Goal: Find specific page/section: Find specific page/section

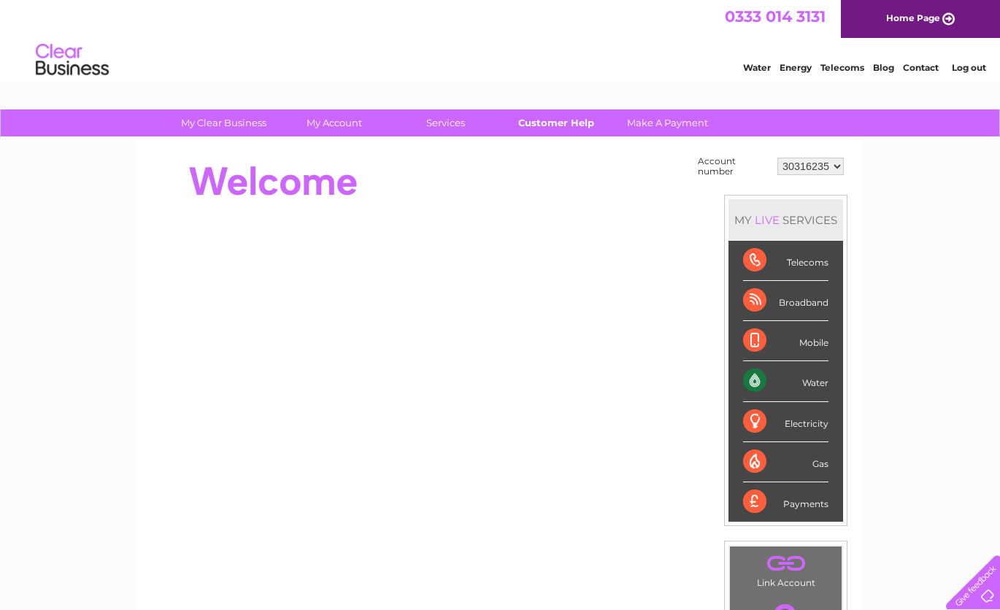
click at [543, 122] on link "Customer Help" at bounding box center [556, 122] width 120 height 27
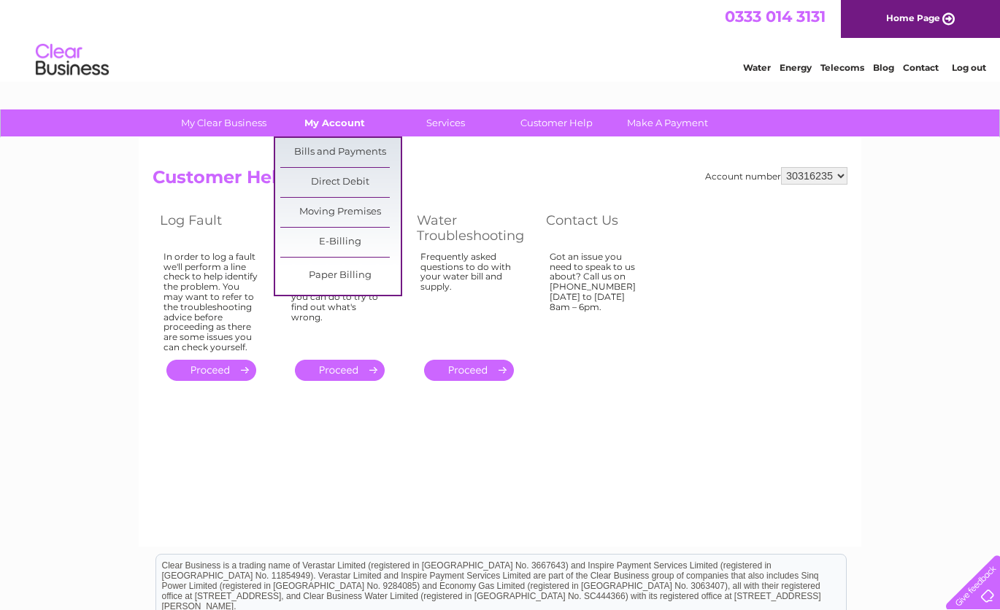
click at [347, 130] on link "My Account" at bounding box center [334, 122] width 120 height 27
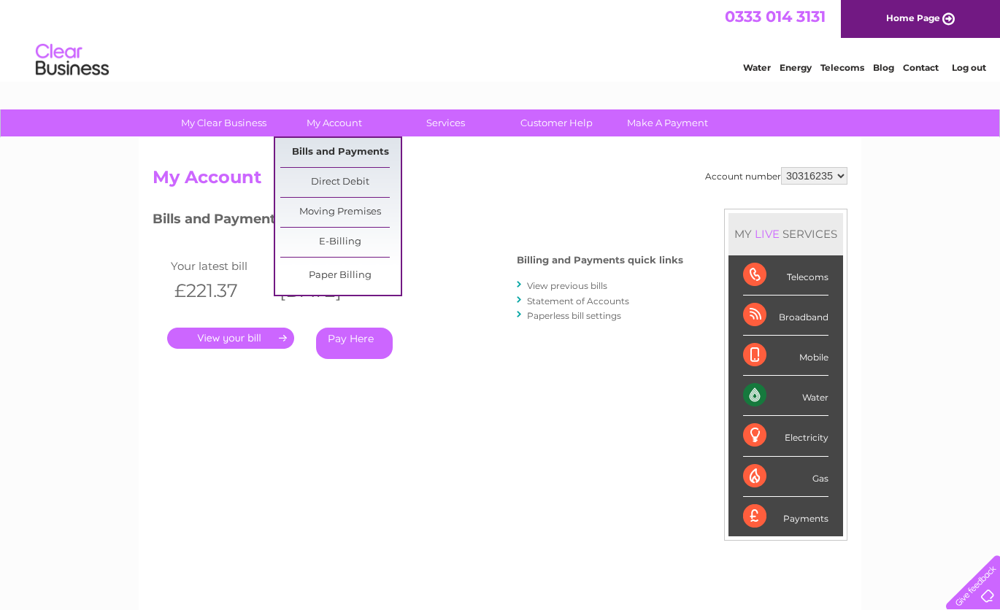
click at [340, 153] on link "Bills and Payments" at bounding box center [340, 152] width 120 height 29
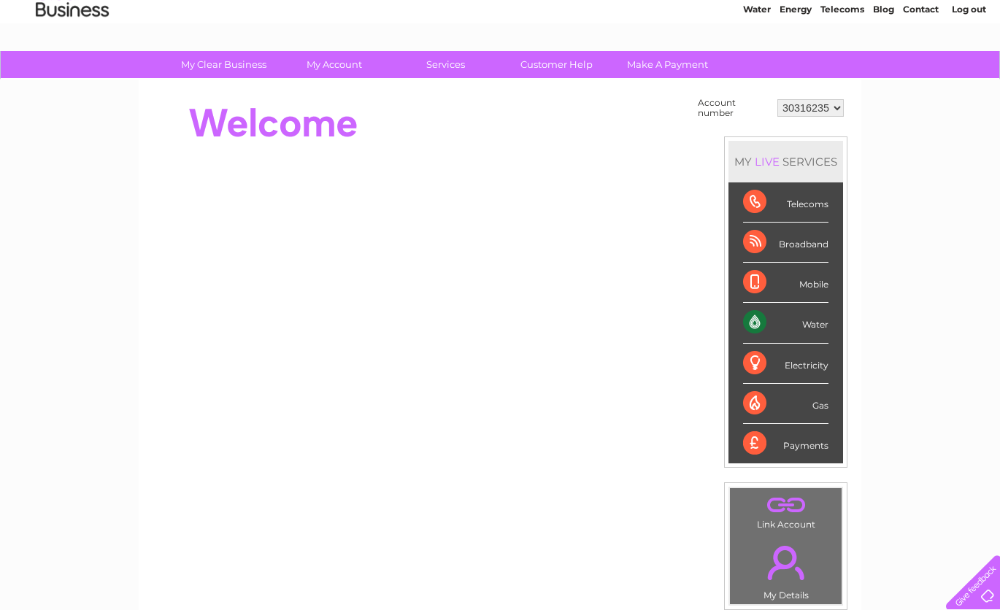
scroll to position [48, 0]
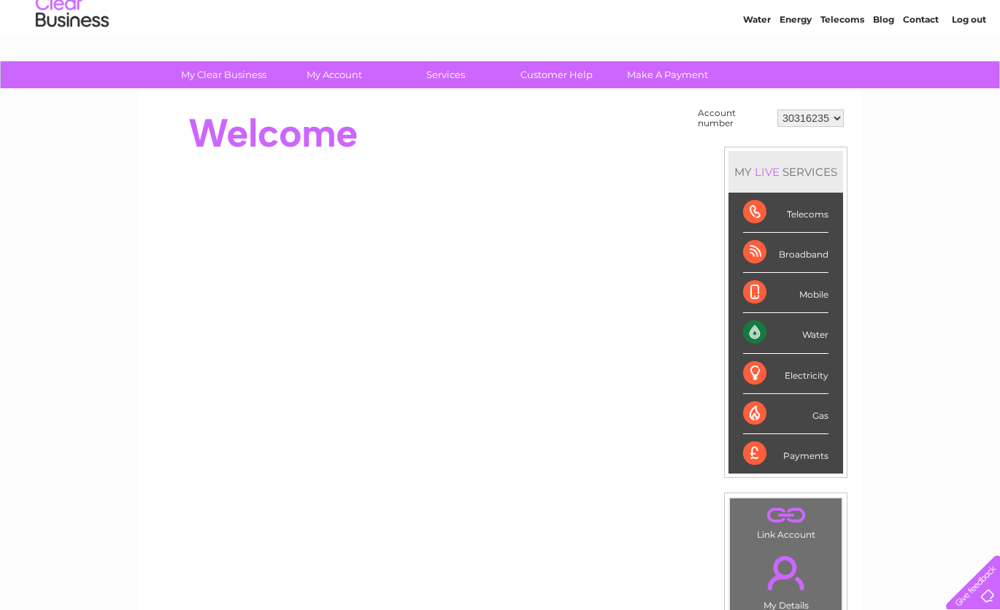
click at [931, 18] on link "Contact" at bounding box center [921, 19] width 36 height 11
